Goal: Information Seeking & Learning: Compare options

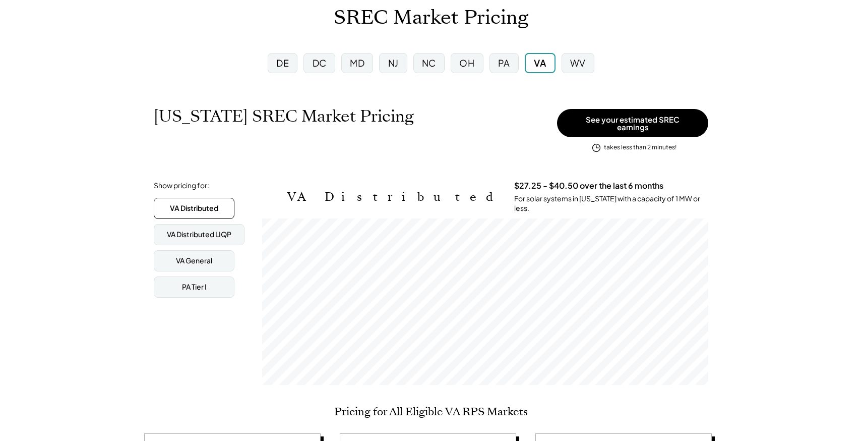
scroll to position [72, 0]
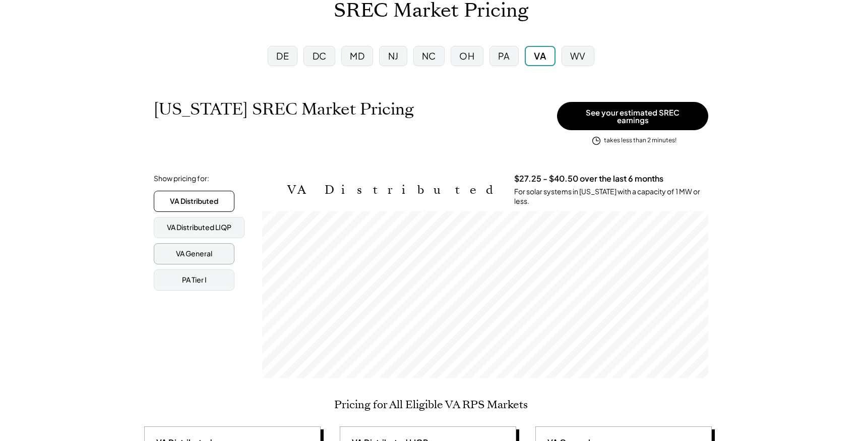
click at [196, 249] on div "VA General" at bounding box center [194, 254] width 36 height 10
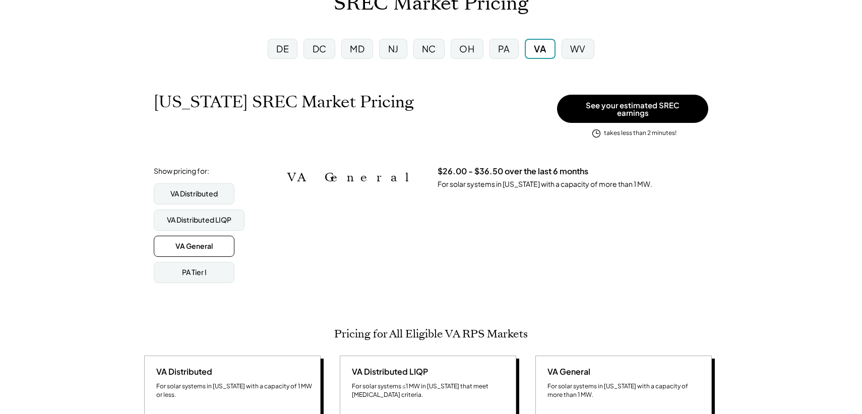
scroll to position [89, 0]
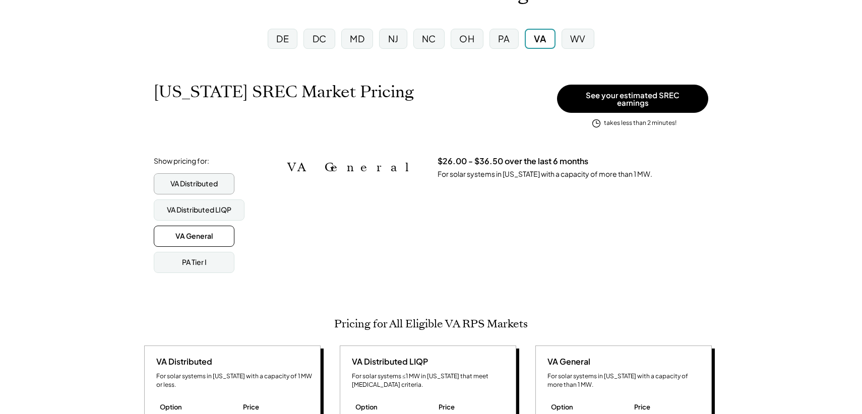
click at [220, 179] on div "VA Distributed" at bounding box center [194, 183] width 81 height 21
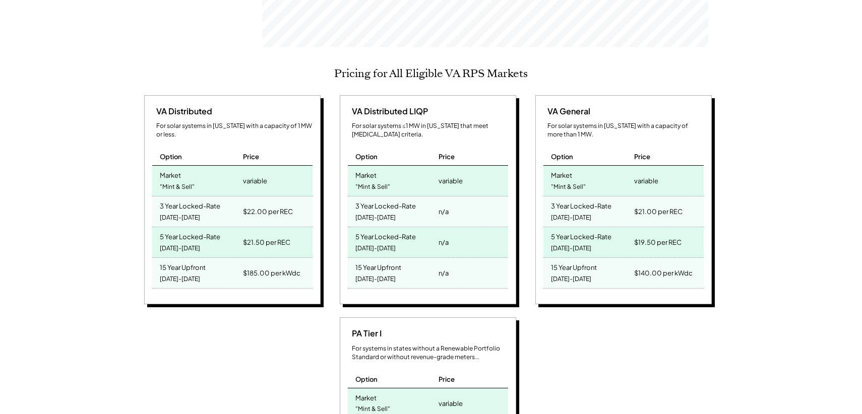
scroll to position [396, 0]
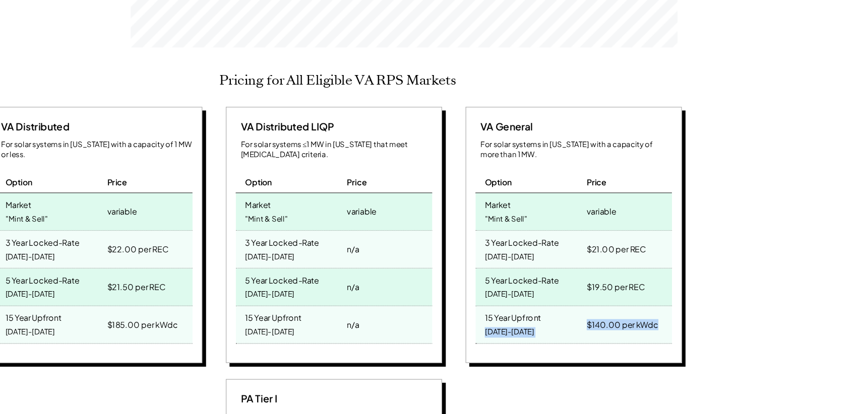
drag, startPoint x: 630, startPoint y: 264, endPoint x: 692, endPoint y: 263, distance: 61.5
click at [692, 265] on div "15 Year Upfront [DATE]-[DATE] $140.00 per kWdc" at bounding box center [623, 280] width 160 height 31
click at [692, 273] on div "$140.00 per kWdc" at bounding box center [663, 280] width 58 height 14
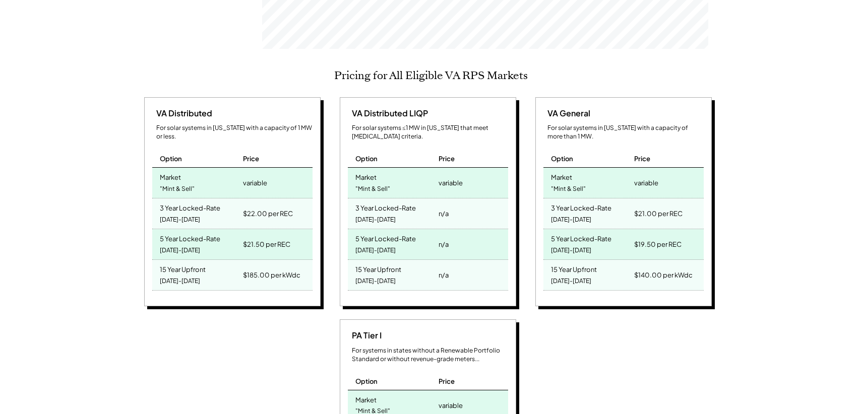
scroll to position [406, 0]
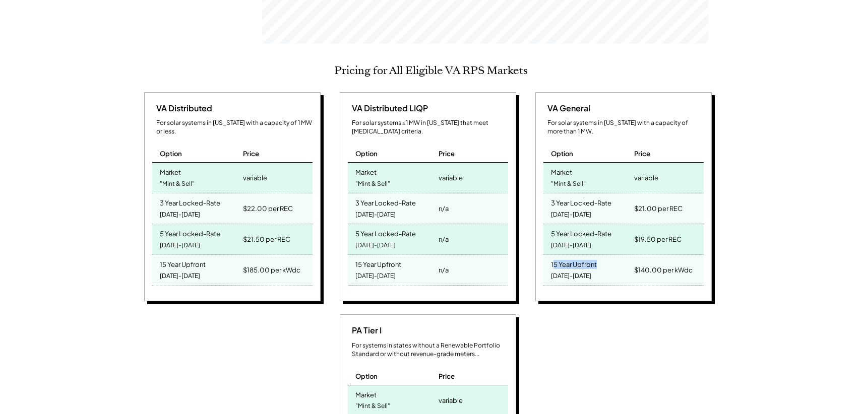
drag, startPoint x: 553, startPoint y: 251, endPoint x: 622, endPoint y: 252, distance: 69.1
click at [622, 255] on div "15 Year Upfront [DATE]-[DATE]" at bounding box center [587, 270] width 88 height 30
click at [610, 295] on div "VA Distributed For solar systems in [US_STATE] with a capacity of 1 MW or less.…" at bounding box center [429, 309] width 577 height 435
drag, startPoint x: 552, startPoint y: 157, endPoint x: 598, endPoint y: 164, distance: 47.5
click at [598, 164] on div "Market "Mint & Sell"" at bounding box center [587, 178] width 88 height 30
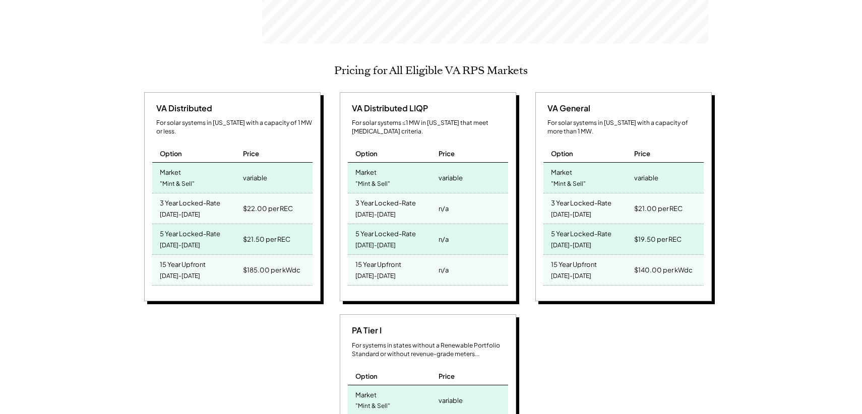
click at [801, 171] on div "[US_STATE] SREC Market Pricing View other state pricing See your estimated SREC…" at bounding box center [431, 371] width 862 height 1262
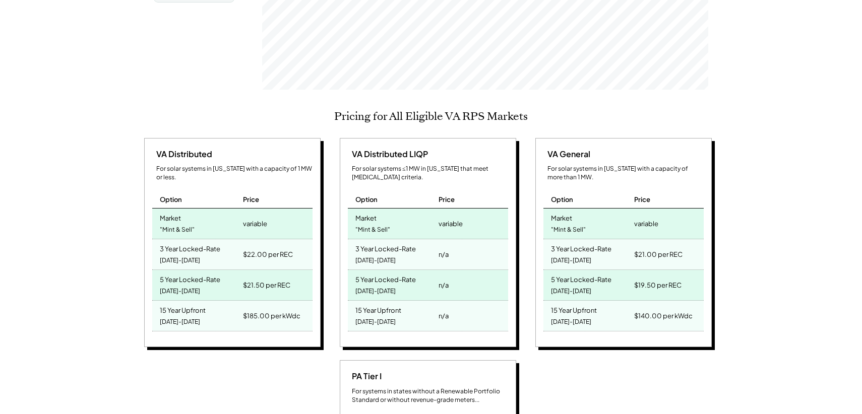
scroll to position [350, 0]
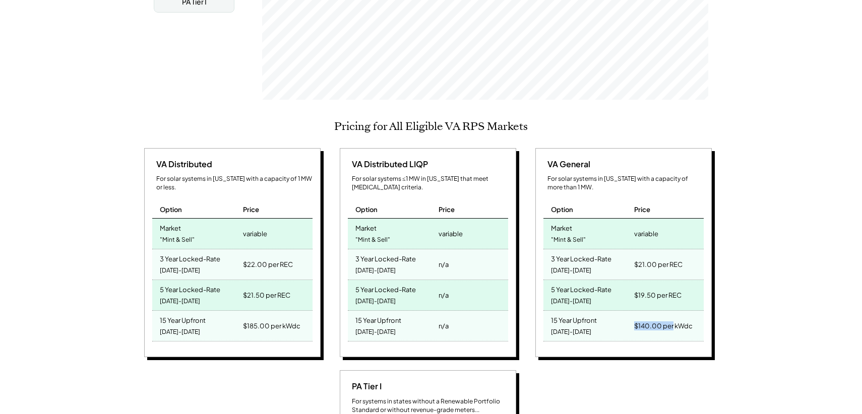
drag, startPoint x: 636, startPoint y: 310, endPoint x: 672, endPoint y: 312, distance: 35.3
click at [672, 319] on div "$140.00 per kWdc" at bounding box center [663, 326] width 58 height 14
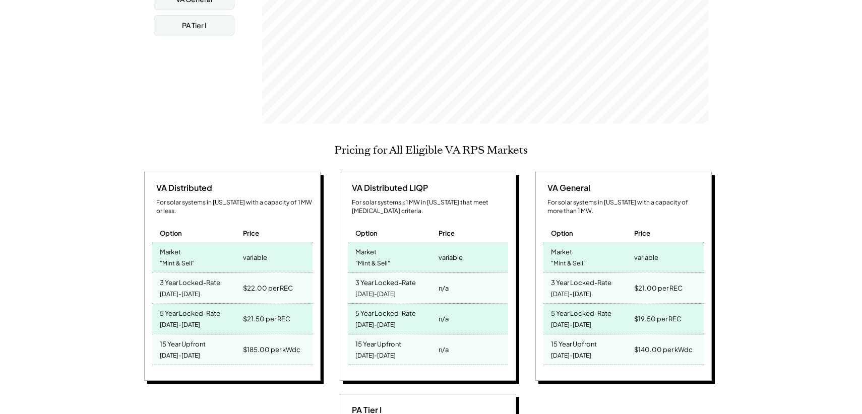
scroll to position [327, 0]
drag, startPoint x: 698, startPoint y: 338, endPoint x: 581, endPoint y: 321, distance: 118.2
click at [581, 334] on div "15 Year Upfront [DATE]-[DATE] $140.00 per kWdc" at bounding box center [623, 349] width 160 height 31
click at [580, 336] on div "15 Year Upfront" at bounding box center [574, 342] width 46 height 12
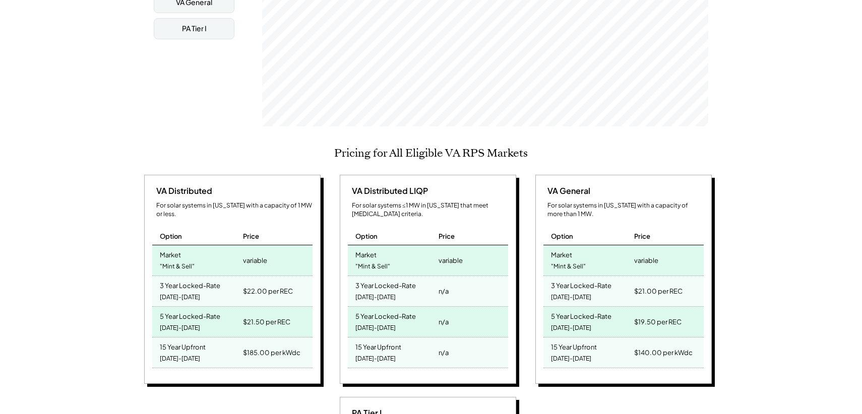
scroll to position [324, 0]
drag, startPoint x: 558, startPoint y: 191, endPoint x: 621, endPoint y: 191, distance: 63.5
click at [622, 201] on div "For solar systems in [US_STATE] with a capacity of more than 1 MW." at bounding box center [626, 209] width 156 height 17
click at [621, 201] on div "For solar systems in [US_STATE] with a capacity of more than 1 MW." at bounding box center [626, 209] width 156 height 17
drag, startPoint x: 584, startPoint y: 194, endPoint x: 559, endPoint y: 194, distance: 25.2
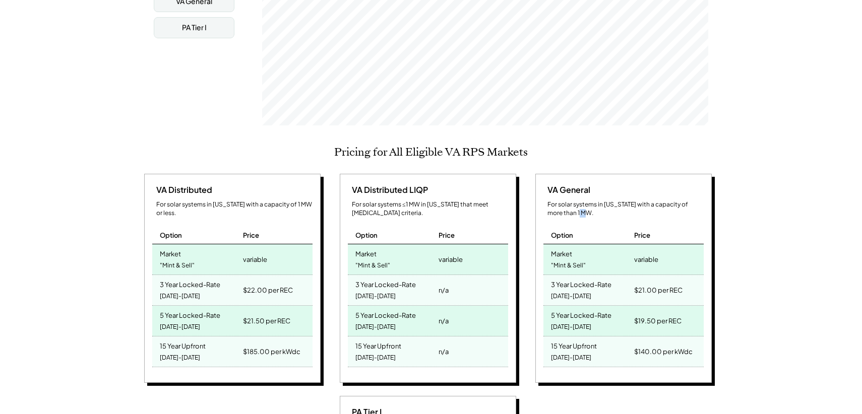
click at [560, 201] on div "For solar systems in [US_STATE] with a capacity of more than 1 MW." at bounding box center [626, 209] width 156 height 17
click at [559, 201] on div "For solar systems in [US_STATE] with a capacity of more than 1 MW." at bounding box center [626, 209] width 156 height 17
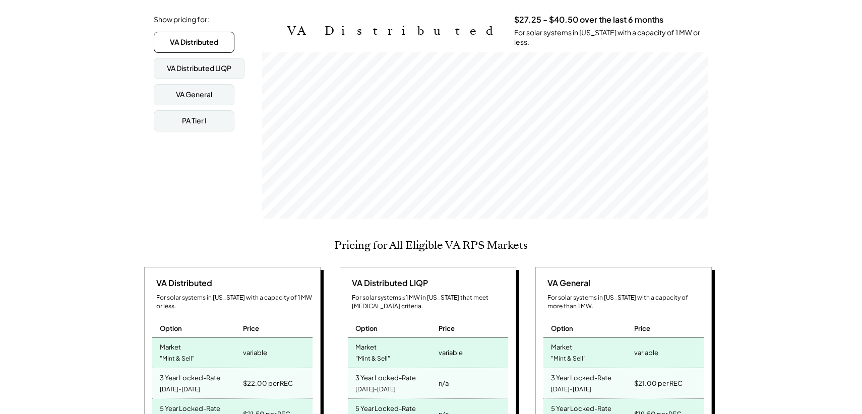
scroll to position [0, 0]
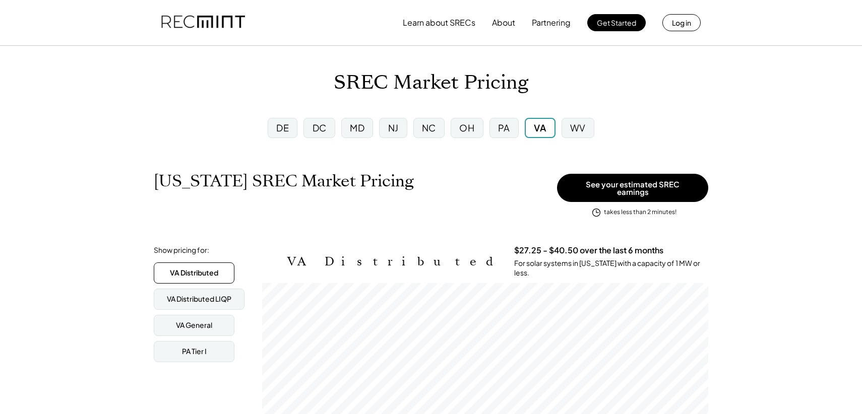
click at [505, 126] on div "PA" at bounding box center [504, 128] width 12 height 13
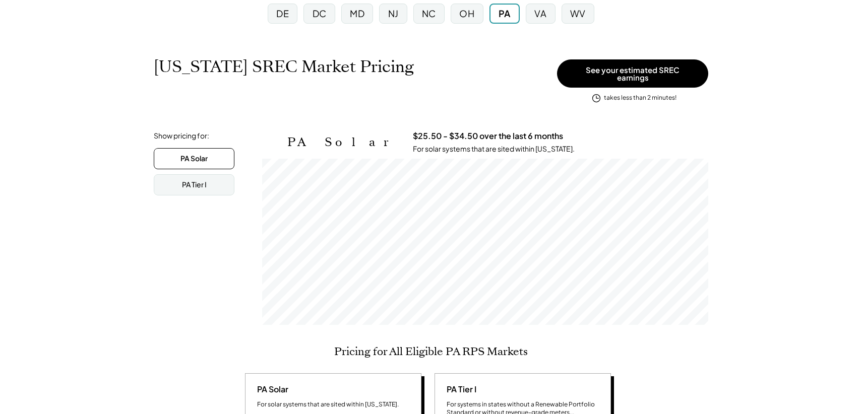
scroll to position [88, 0]
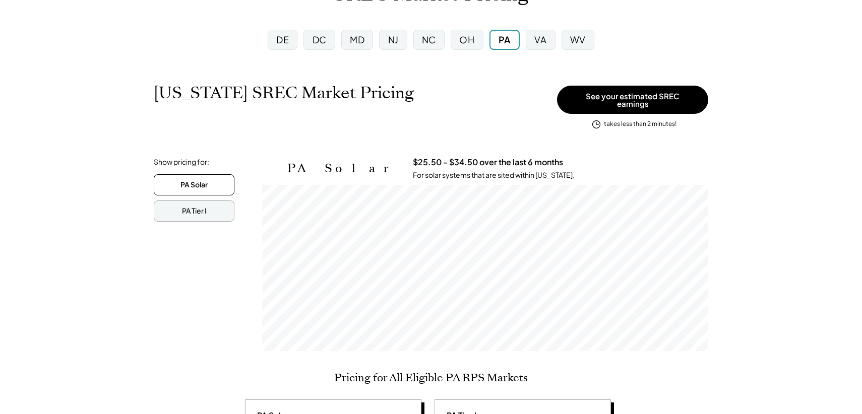
click at [201, 201] on div "PA Tier I" at bounding box center [194, 211] width 81 height 21
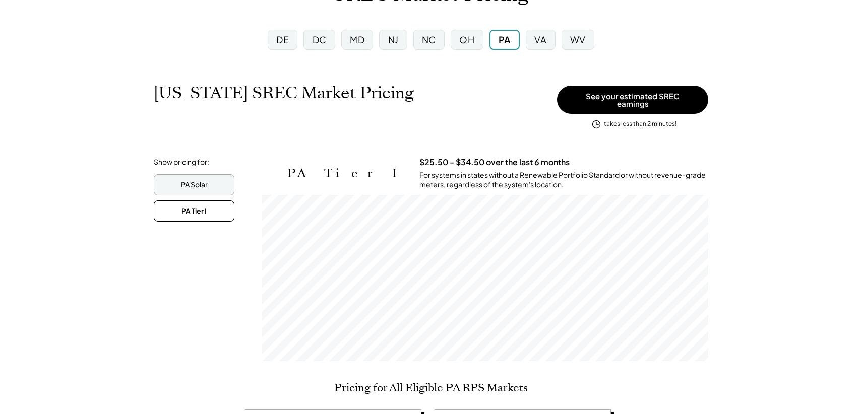
scroll to position [166, 446]
click at [203, 181] on div "PA Solar" at bounding box center [194, 185] width 27 height 10
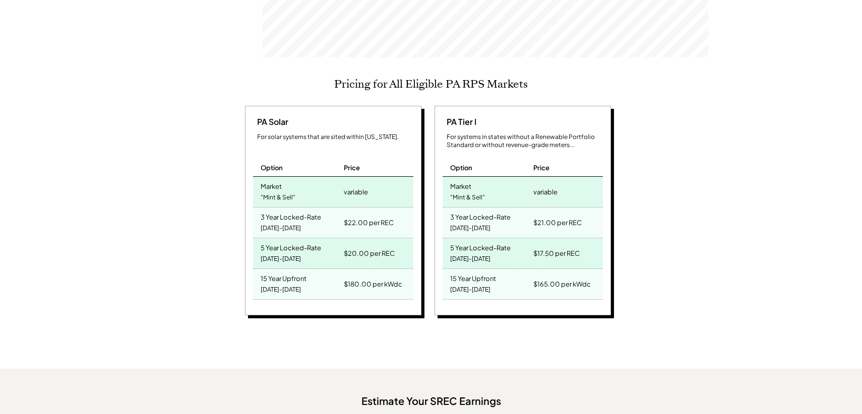
scroll to position [383, 0]
drag, startPoint x: 392, startPoint y: 284, endPoint x: 349, endPoint y: 278, distance: 43.3
click at [350, 277] on div "$180.00 per kWdc" at bounding box center [373, 284] width 58 height 14
click at [349, 278] on div "$180.00 per kWdc" at bounding box center [373, 284] width 58 height 14
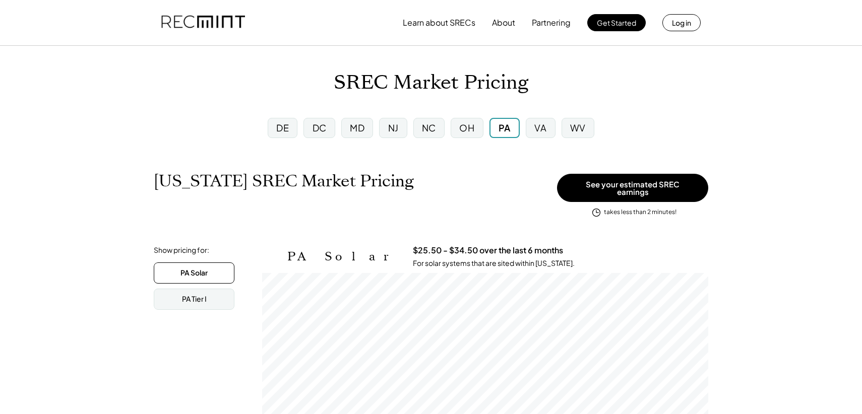
click at [402, 128] on div "NJ" at bounding box center [393, 128] width 28 height 20
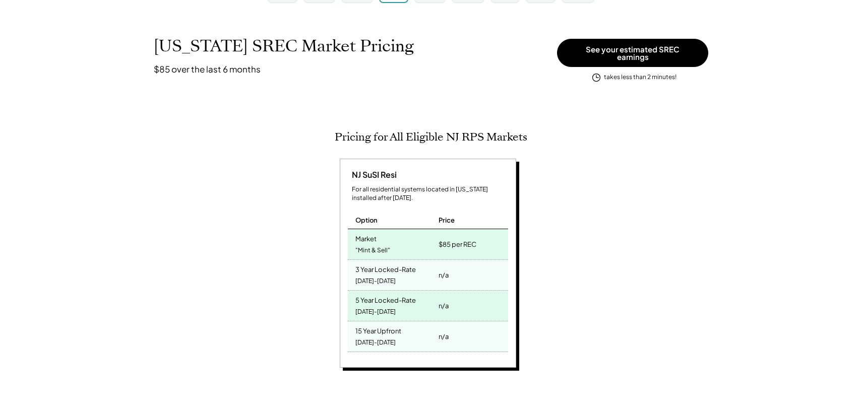
scroll to position [125, 0]
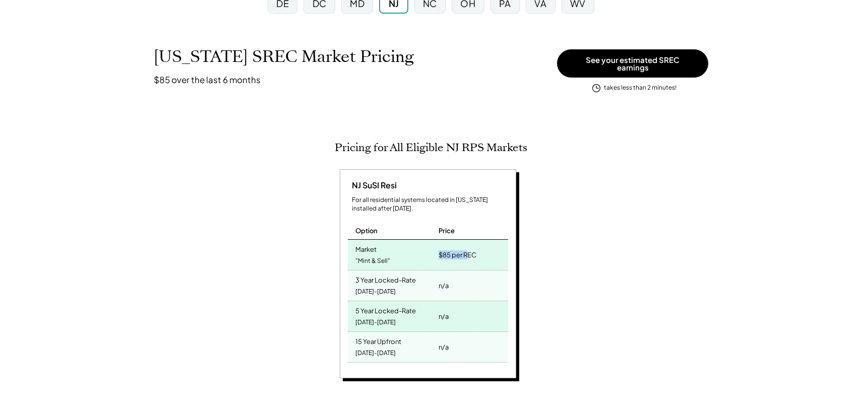
drag, startPoint x: 436, startPoint y: 251, endPoint x: 467, endPoint y: 252, distance: 31.3
click at [467, 252] on div "$85 per REC" at bounding box center [472, 255] width 72 height 30
click at [467, 252] on div "$85 per REC" at bounding box center [458, 255] width 38 height 14
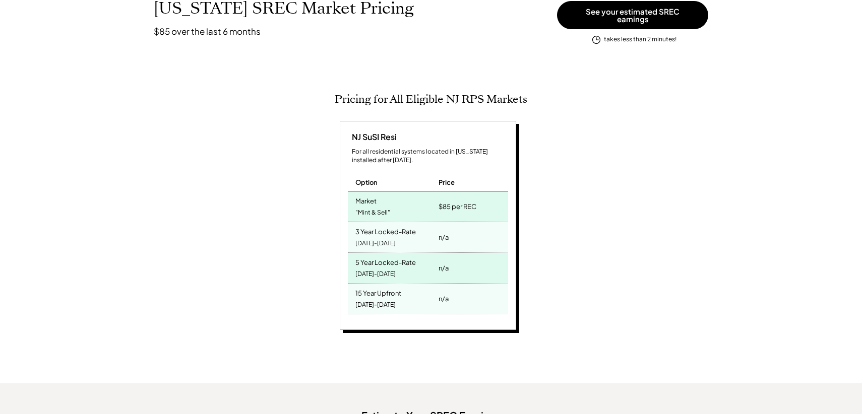
scroll to position [172, 0]
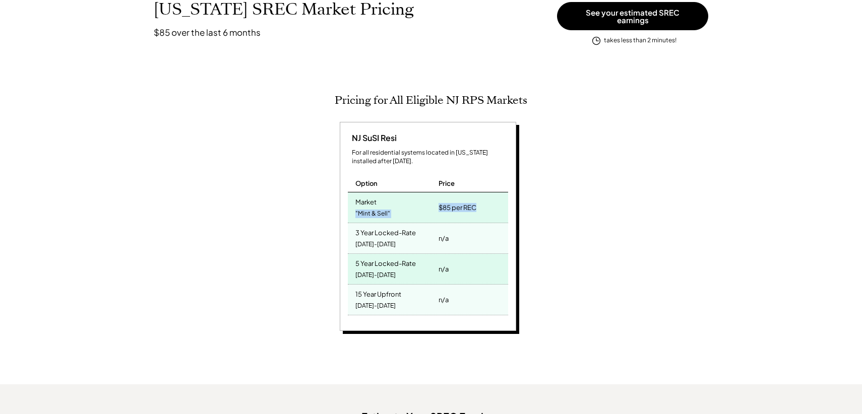
drag, startPoint x: 492, startPoint y: 202, endPoint x: 433, endPoint y: 202, distance: 59.0
click at [432, 202] on div "Market "Mint & Sell" $85 per REC" at bounding box center [428, 208] width 160 height 31
click at [433, 202] on div "Market "Mint & Sell"" at bounding box center [392, 208] width 88 height 30
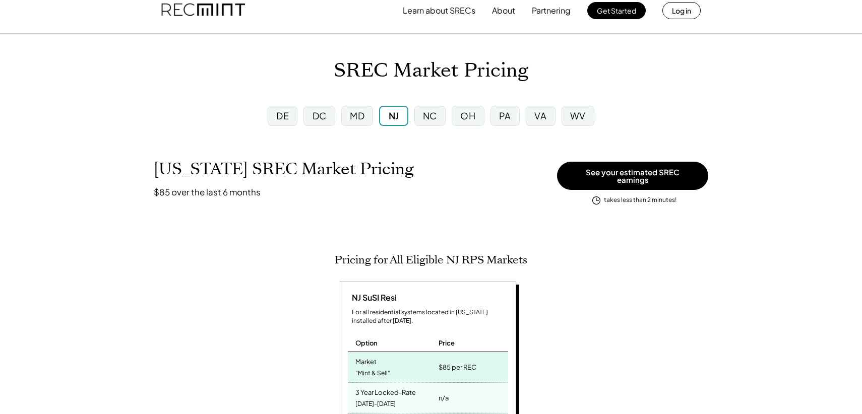
scroll to position [0, 0]
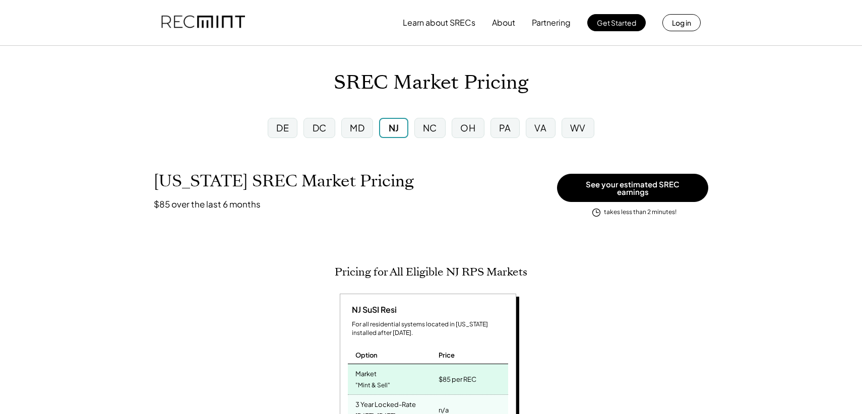
click at [426, 130] on div "NC" at bounding box center [430, 128] width 14 height 13
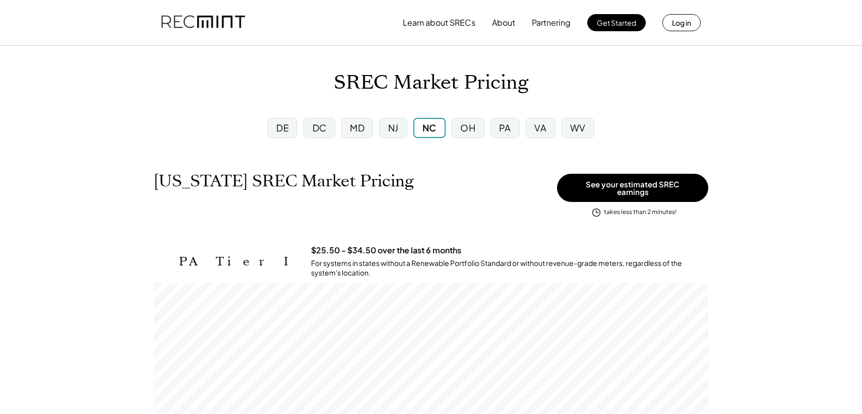
click at [316, 129] on div "DC" at bounding box center [320, 128] width 14 height 13
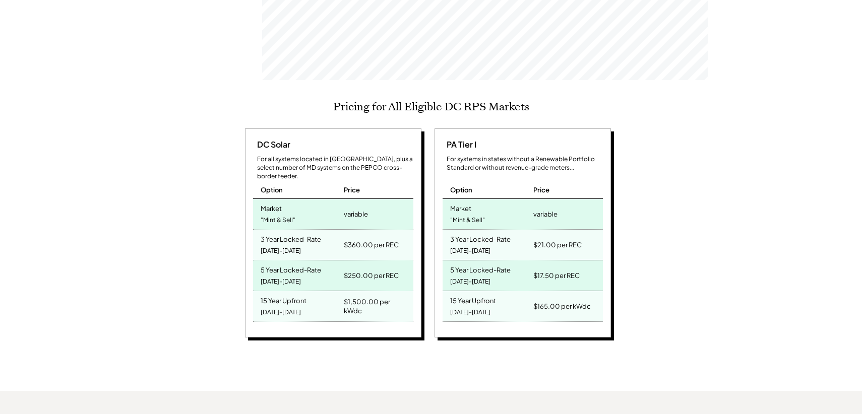
scroll to position [411, 0]
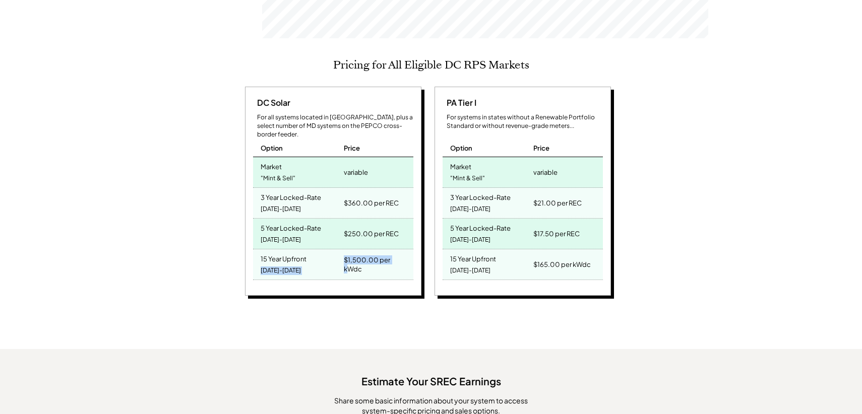
drag, startPoint x: 330, startPoint y: 248, endPoint x: 393, endPoint y: 250, distance: 62.5
click at [393, 250] on div "15 Year Upfront [DATE]-[DATE] $1,500.00 per kWdc" at bounding box center [333, 265] width 160 height 31
click at [393, 253] on div "$1,500.00 per kWdc" at bounding box center [376, 264] width 65 height 23
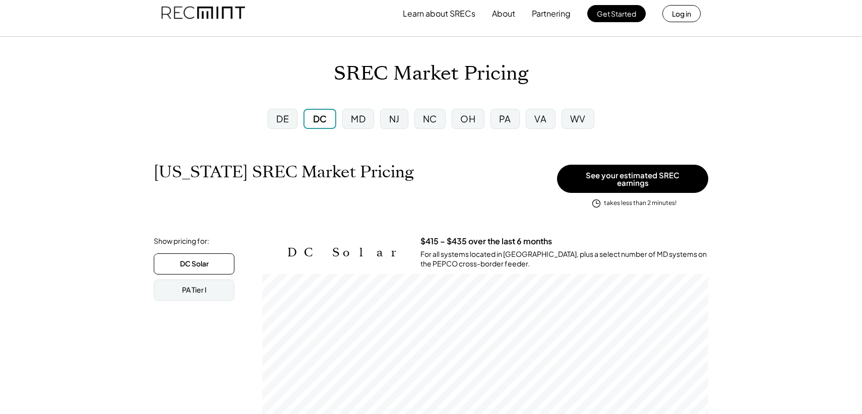
scroll to position [10, 0]
click at [285, 124] on div "DE" at bounding box center [282, 118] width 13 height 13
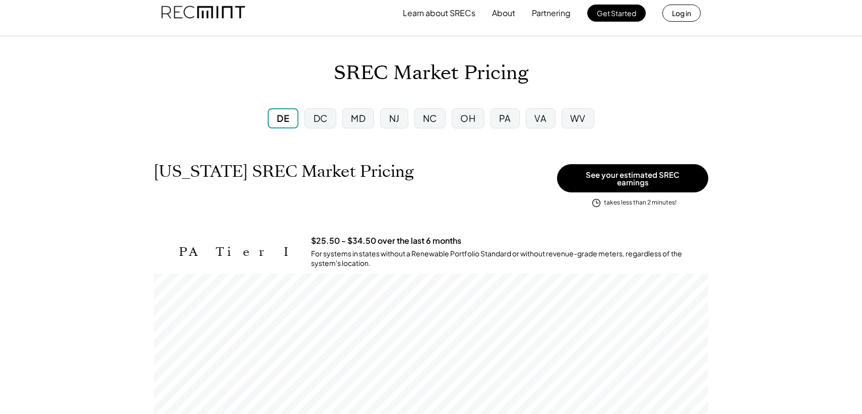
scroll to position [166, 555]
click at [325, 117] on div "DC" at bounding box center [321, 118] width 14 height 13
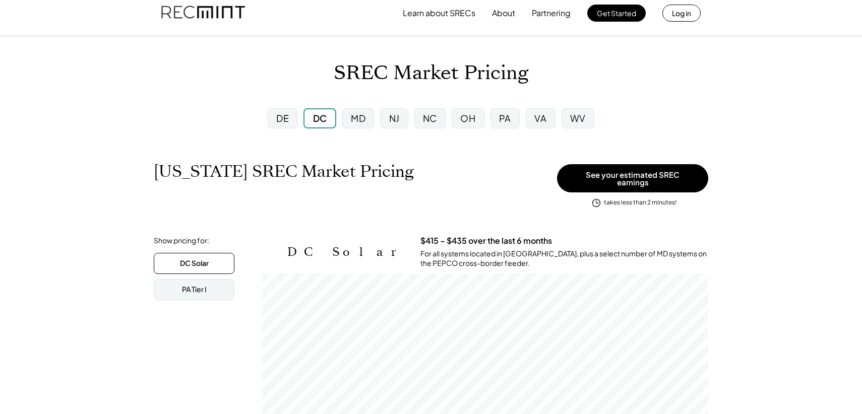
scroll to position [166, 446]
click at [348, 116] on div "MD" at bounding box center [358, 118] width 32 height 20
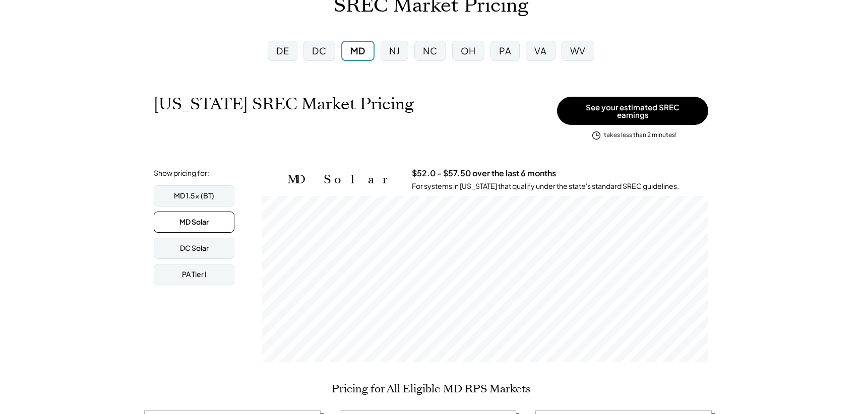
scroll to position [110, 0]
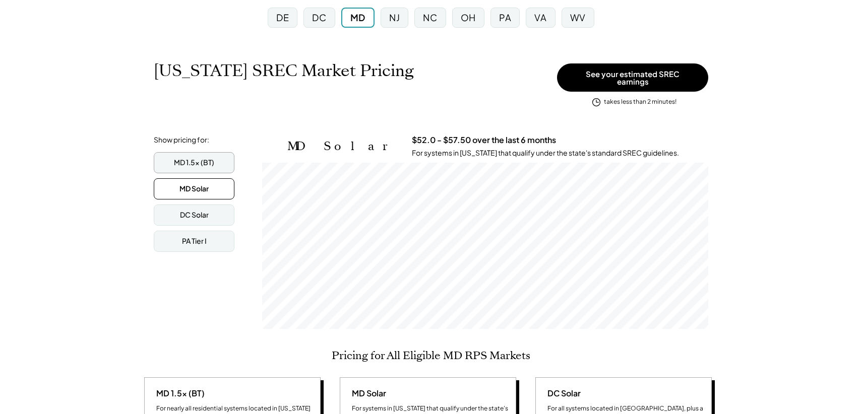
click at [203, 158] on div "MD 1.5x (BT)" at bounding box center [194, 163] width 40 height 10
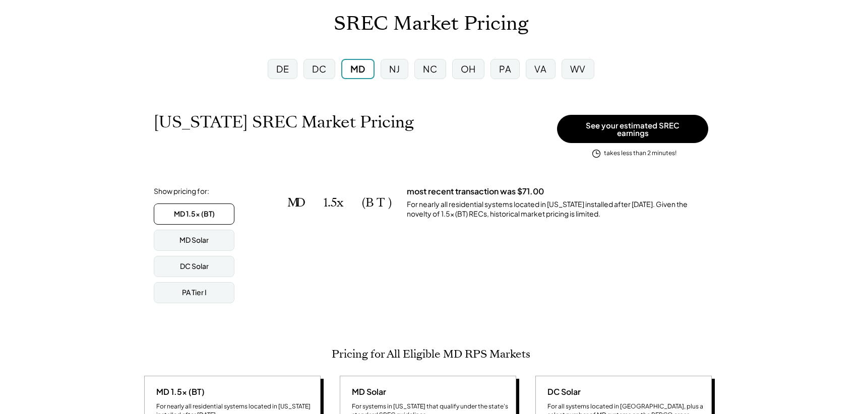
scroll to position [36, 0]
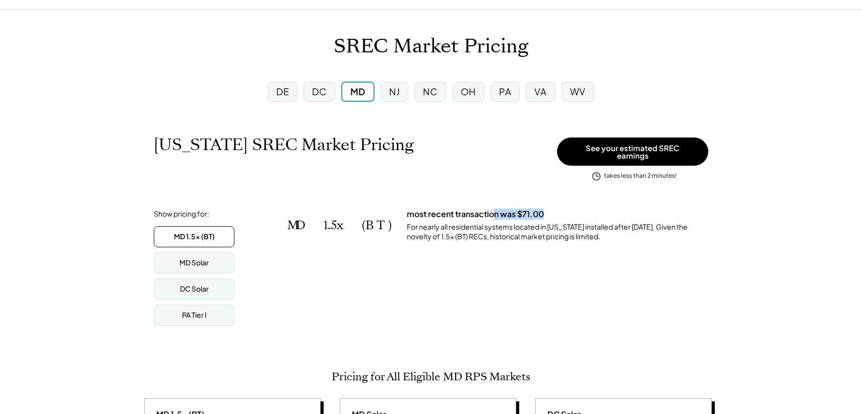
drag, startPoint x: 510, startPoint y: 206, endPoint x: 463, endPoint y: 205, distance: 46.4
click at [463, 209] on h3 "most recent transaction was $71.00" at bounding box center [475, 214] width 137 height 11
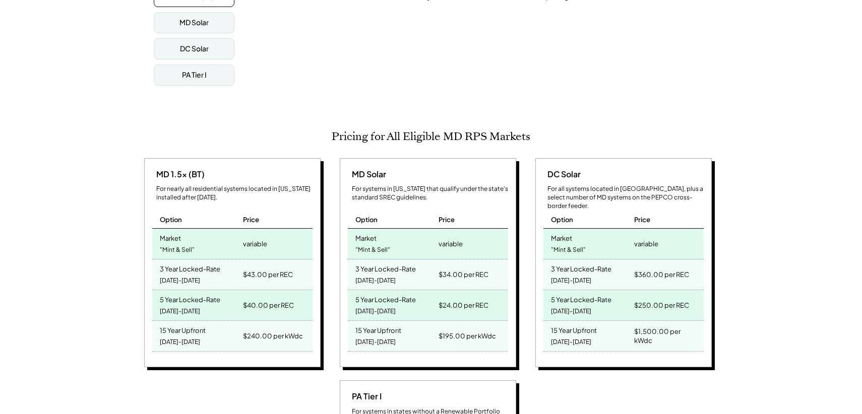
scroll to position [276, 0]
drag, startPoint x: 309, startPoint y: 340, endPoint x: 243, endPoint y: 332, distance: 66.5
click at [244, 332] on div "$240.00 per kWdc" at bounding box center [276, 337] width 72 height 30
click at [243, 332] on div "$240.00 per kWdc" at bounding box center [273, 337] width 60 height 14
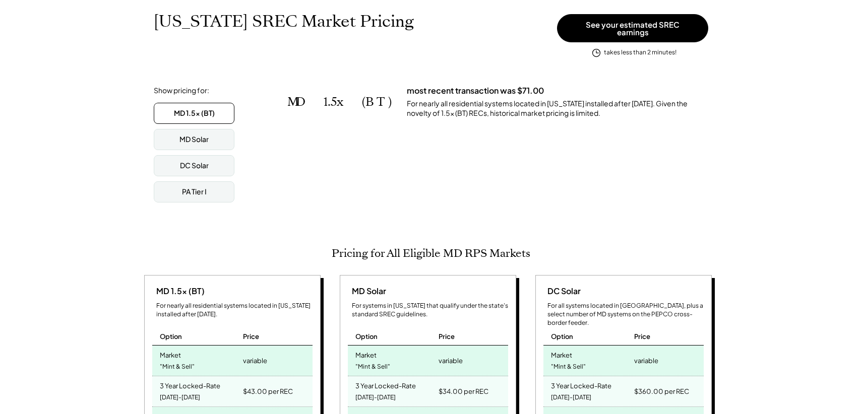
scroll to position [0, 0]
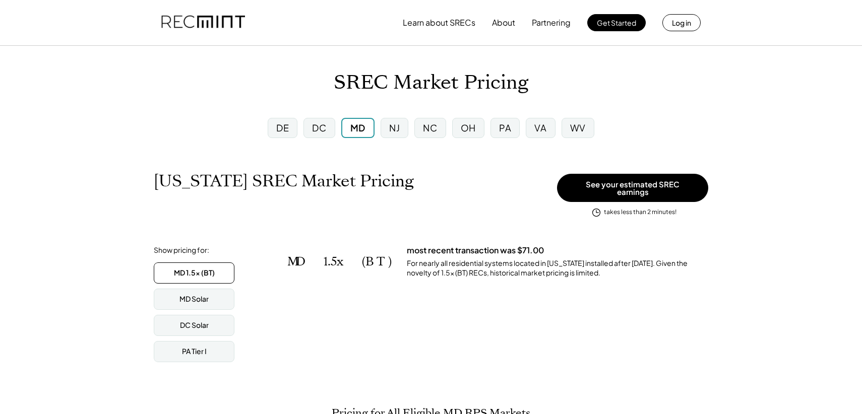
click at [547, 130] on div "VA" at bounding box center [540, 128] width 29 height 20
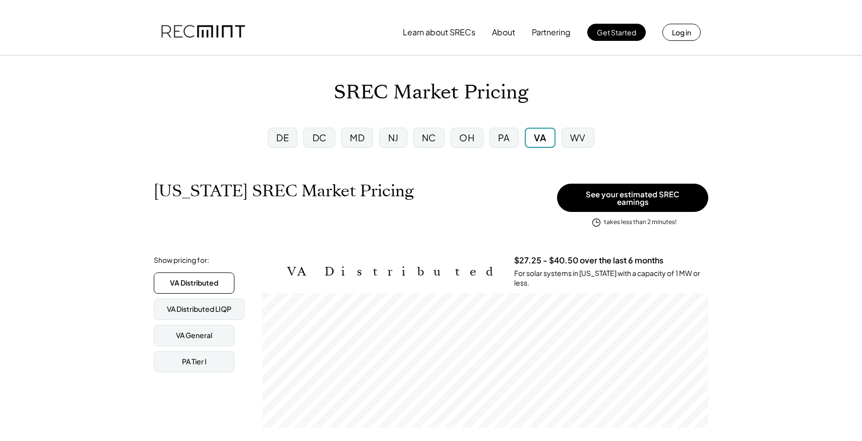
scroll to position [3, 0]
